Goal: Task Accomplishment & Management: Use online tool/utility

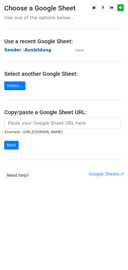
click at [25, 50] on strong "Sender -Ausbildung" at bounding box center [27, 50] width 47 height 5
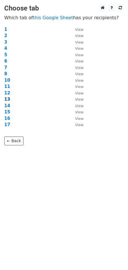
click at [5, 99] on strong "13" at bounding box center [7, 99] width 6 height 5
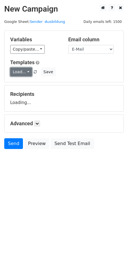
click at [24, 72] on link "Load..." at bounding box center [21, 72] width 22 height 9
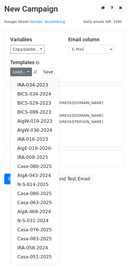
click at [29, 84] on link "IRA-034-2023" at bounding box center [34, 85] width 49 height 9
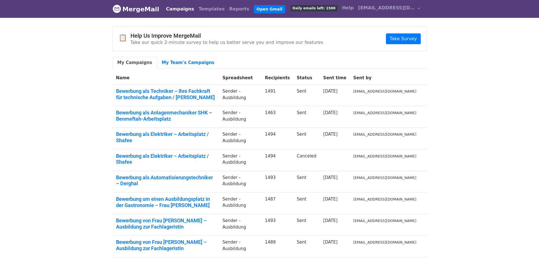
drag, startPoint x: 0, startPoint y: 0, endPoint x: 77, endPoint y: 31, distance: 83.2
click at [77, 32] on body "MergeMail Campaigns Templates Reports Open Gmail Daily emails left: 1500 Help […" at bounding box center [269, 169] width 539 height 338
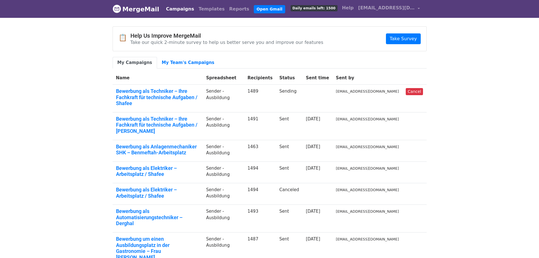
click at [56, 128] on body "MergeMail Campaigns Templates Reports Open Gmail Daily emails left: 1500 Help […" at bounding box center [269, 190] width 539 height 380
drag, startPoint x: 422, startPoint y: 8, endPoint x: 416, endPoint y: 8, distance: 6.2
click at [416, 8] on nav "MergeMail Campaigns Templates Reports Open Gmail Daily emails left: 1500 Help c…" at bounding box center [270, 9] width 314 height 18
click at [416, 8] on link "[EMAIL_ADDRESS][DOMAIN_NAME]" at bounding box center [389, 8] width 66 height 13
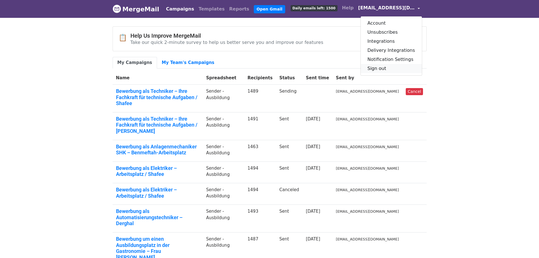
click at [389, 70] on link "Sign out" at bounding box center [391, 68] width 61 height 9
